Goal: Task Accomplishment & Management: Use online tool/utility

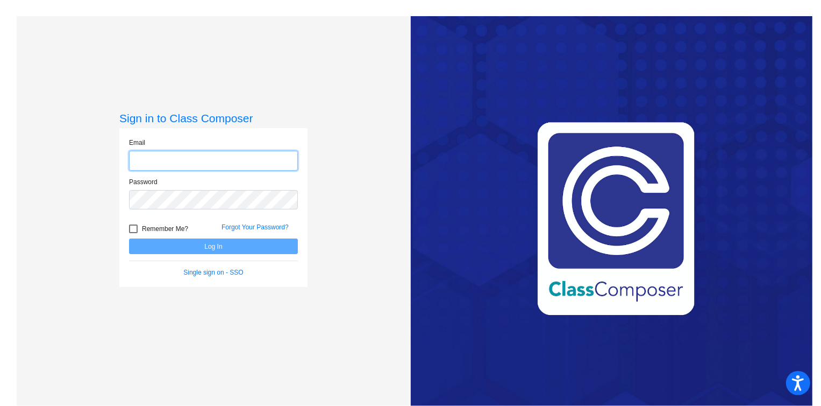
click at [178, 157] on input "email" at bounding box center [213, 161] width 169 height 20
type input "[EMAIL_ADDRESS][DOMAIN_NAME]"
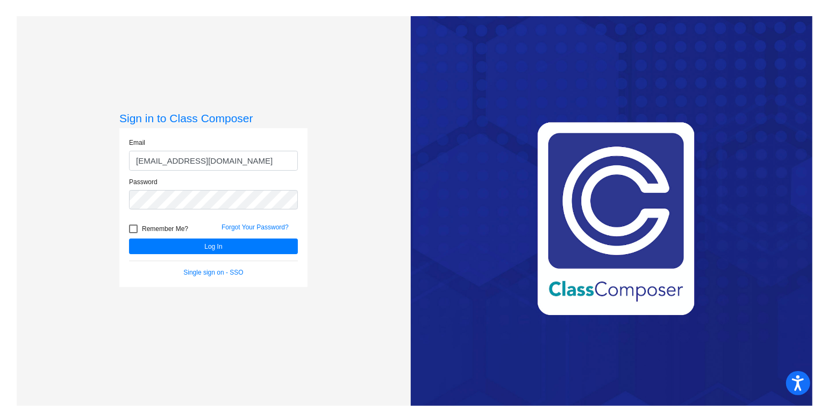
click at [136, 226] on label "Remember Me?" at bounding box center [158, 228] width 59 height 13
click at [133, 233] on input "Remember Me?" at bounding box center [133, 233] width 1 height 1
checkbox input "true"
click at [202, 251] on button "Log In" at bounding box center [213, 246] width 169 height 16
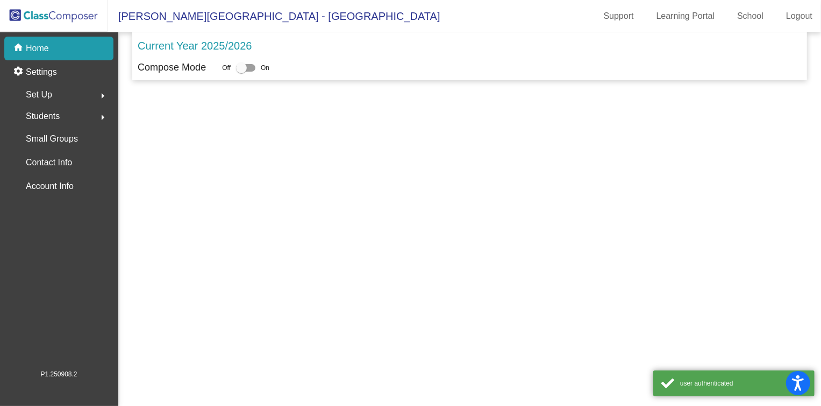
click at [202, 248] on mat-sidenav-content "Current Year 2025/2026 Compose Mode Off On" at bounding box center [469, 218] width 703 height 373
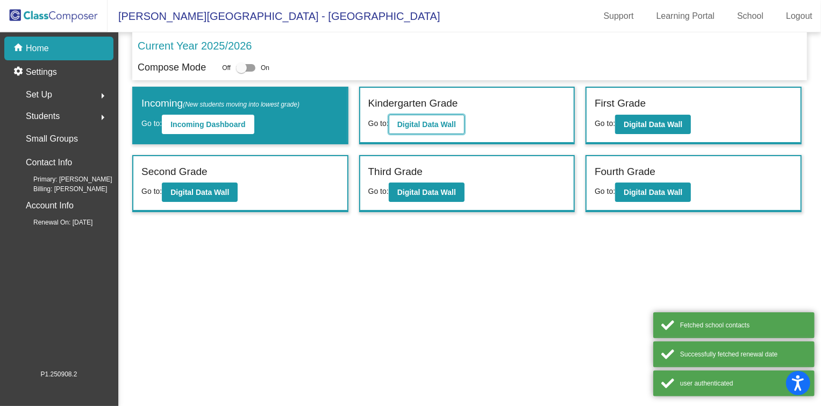
click at [446, 122] on b "Digital Data Wall" at bounding box center [427, 124] width 59 height 9
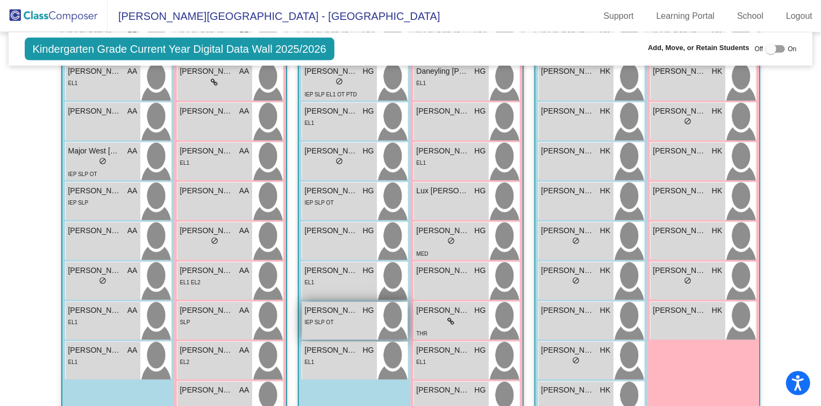
scroll to position [195, 0]
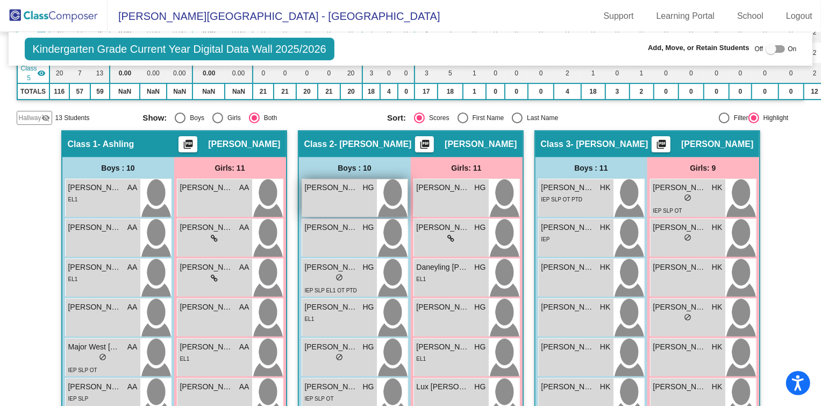
click at [352, 197] on div "[PERSON_NAME] [PERSON_NAME] lock do_not_disturb_alt" at bounding box center [339, 198] width 75 height 38
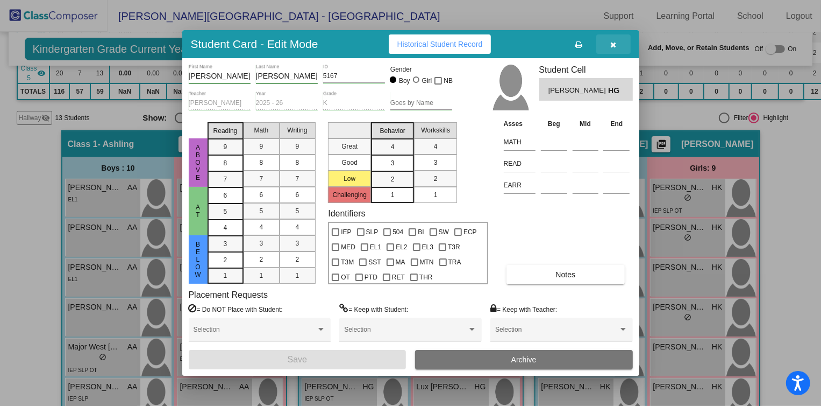
click at [615, 52] on button "button" at bounding box center [614, 43] width 34 height 19
